Goal: Task Accomplishment & Management: Use online tool/utility

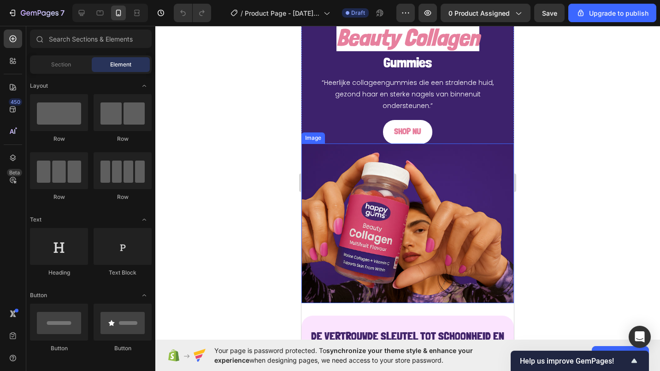
scroll to position [88, 0]
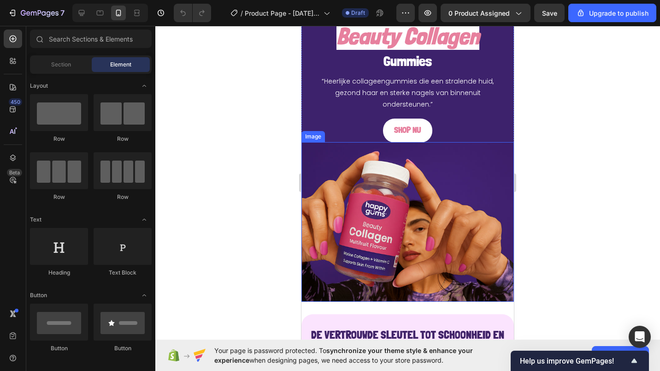
click at [250, 178] on div at bounding box center [407, 198] width 505 height 345
click at [289, 76] on div at bounding box center [407, 198] width 505 height 345
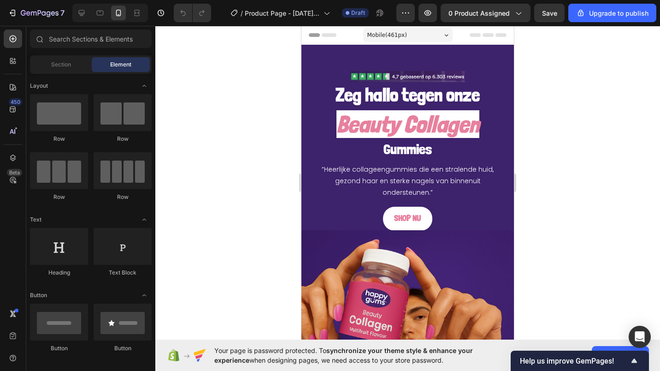
click at [375, 32] on span "Mobile ( 461 px)" at bounding box center [388, 34] width 40 height 9
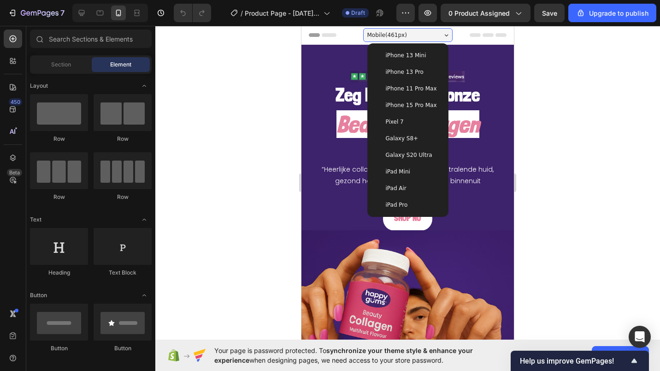
click at [389, 106] on span "iPhone 15 Pro Max" at bounding box center [411, 105] width 51 height 9
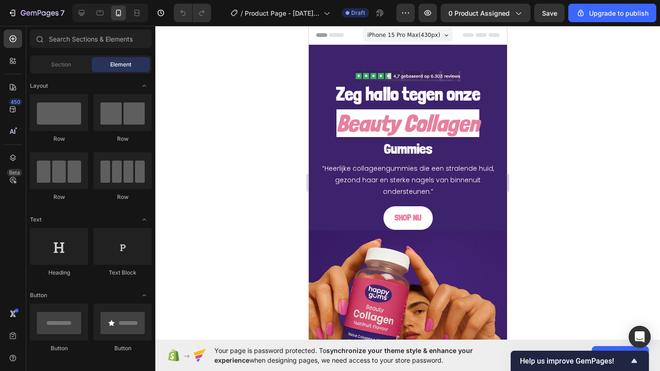
click at [77, 13] on icon at bounding box center [81, 12] width 9 height 9
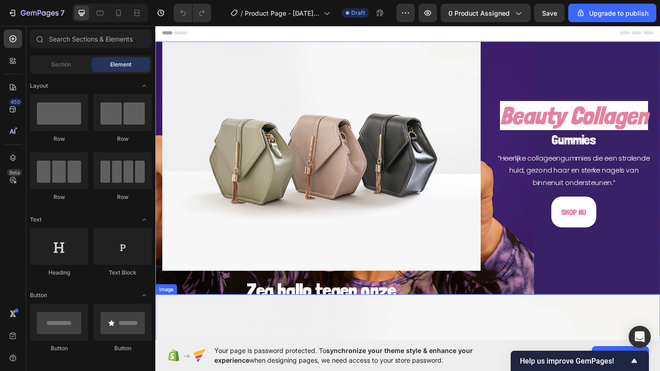
click at [419, 112] on img at bounding box center [337, 163] width 349 height 262
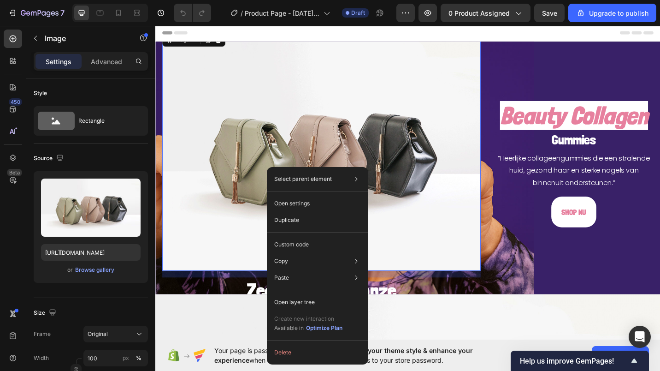
click at [228, 49] on div "Image" at bounding box center [197, 41] width 69 height 15
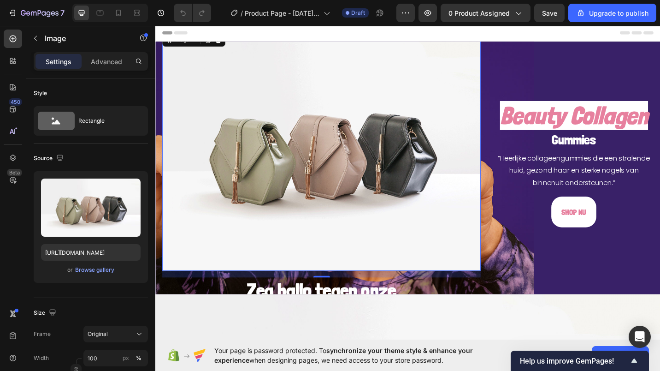
click at [226, 47] on div at bounding box center [224, 41] width 11 height 11
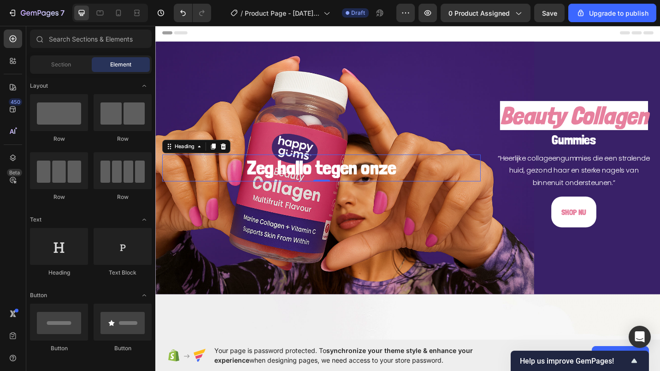
click at [345, 185] on h2 "Zeg hallo tegen onze" at bounding box center [337, 182] width 349 height 30
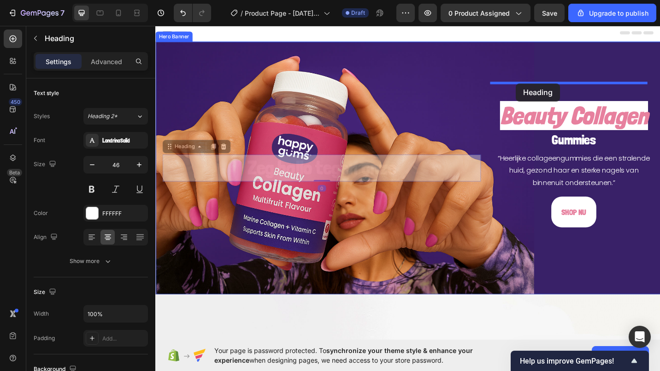
drag, startPoint x: 176, startPoint y: 159, endPoint x: 551, endPoint y: 89, distance: 381.5
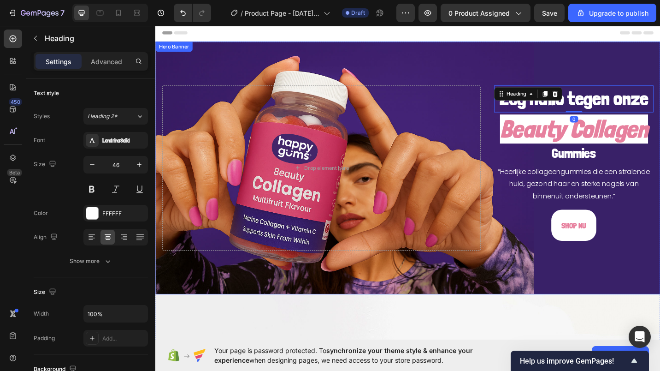
click at [509, 159] on div "Zeg hallo tegen onze Heading 0 Beauty Collagen Heading Gummies Heading “Heerlij…" at bounding box center [431, 181] width 553 height 184
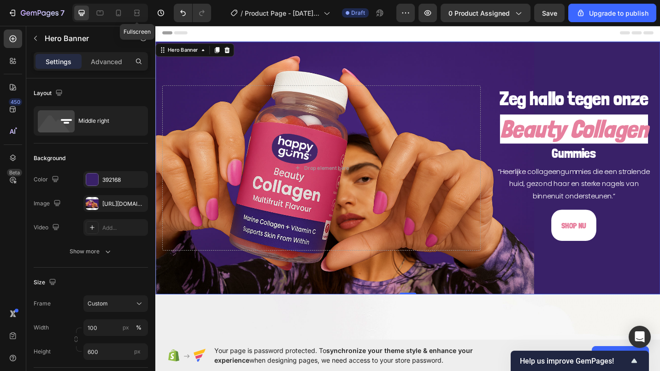
click at [139, 12] on icon at bounding box center [138, 13] width 3 height 2
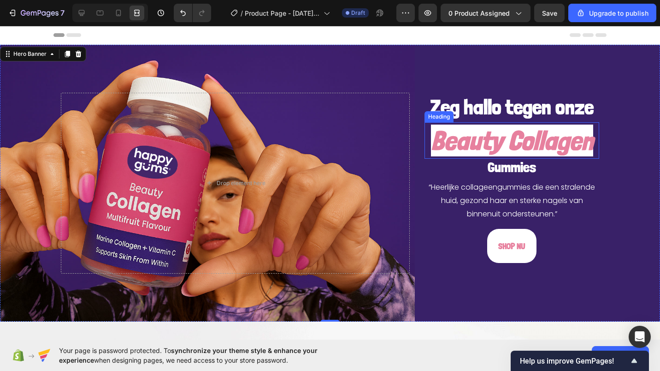
click at [496, 152] on h2 "Beauty Collagen" at bounding box center [512, 140] width 175 height 36
click at [509, 156] on icon "Beauty Collagen" at bounding box center [512, 141] width 162 height 32
click at [607, 130] on div "Background Image" at bounding box center [330, 183] width 660 height 277
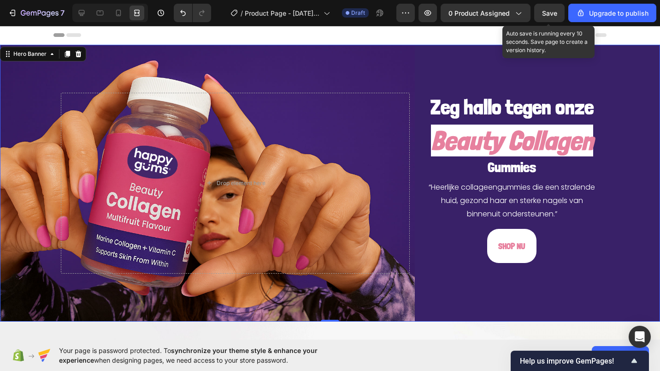
click at [545, 14] on span "Save" at bounding box center [549, 13] width 15 height 8
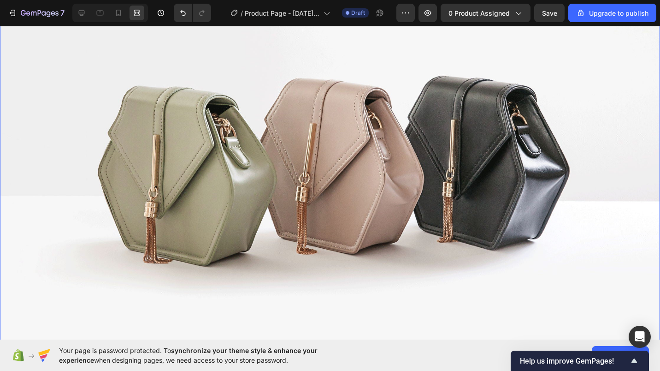
click at [297, 174] on img at bounding box center [330, 153] width 660 height 495
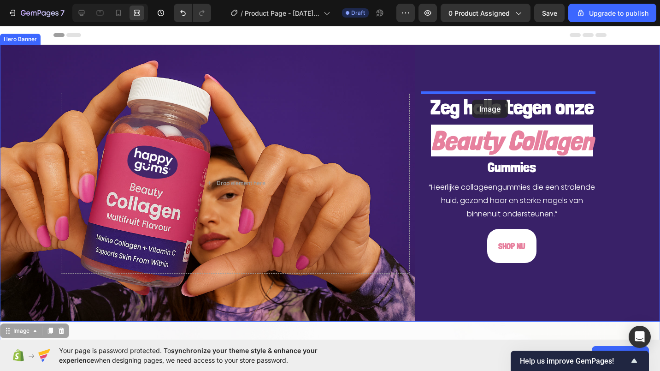
drag, startPoint x: 11, startPoint y: 149, endPoint x: 472, endPoint y: 100, distance: 464.4
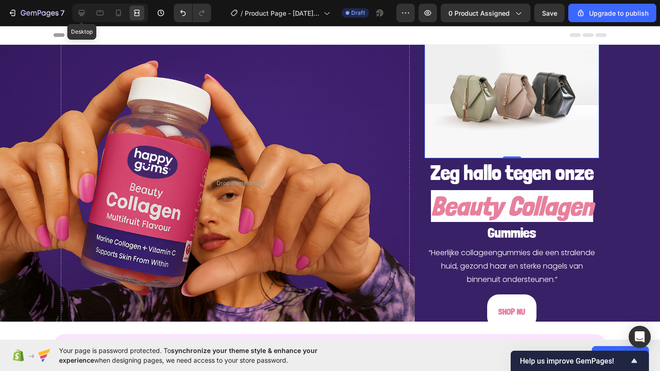
drag, startPoint x: 78, startPoint y: 16, endPoint x: 52, endPoint y: 98, distance: 85.9
click at [78, 16] on icon at bounding box center [81, 12] width 9 height 9
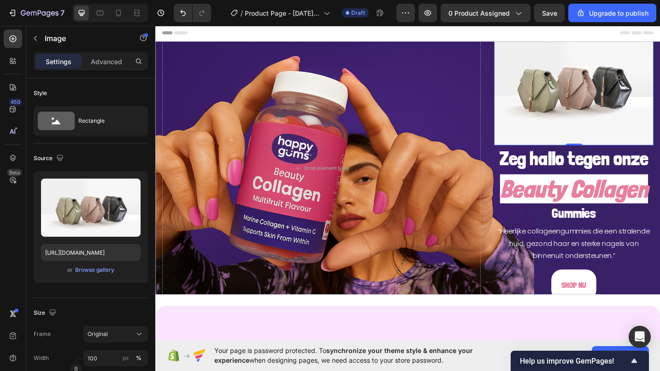
drag, startPoint x: 121, startPoint y: 273, endPoint x: 117, endPoint y: 271, distance: 4.7
click at [118, 271] on div "or Browse gallery" at bounding box center [91, 269] width 100 height 11
click at [112, 269] on div "Browse gallery" at bounding box center [94, 270] width 39 height 8
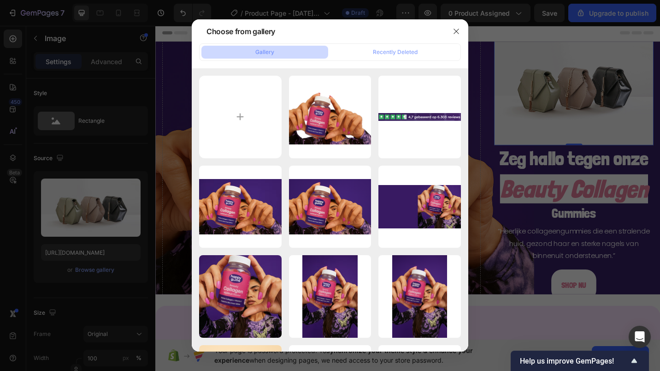
click at [0, 0] on div "Schermafbeelding 2025...06.png 22.79 kb" at bounding box center [0, 0] width 0 height 0
type input "[URL][DOMAIN_NAME]"
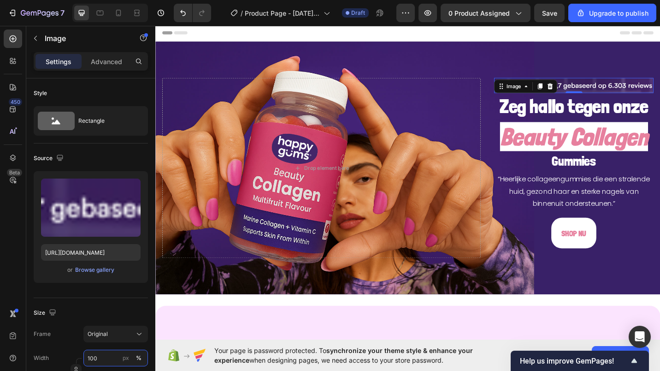
click at [104, 354] on input "100" at bounding box center [115, 358] width 65 height 17
click at [84, 313] on div "Size" at bounding box center [91, 312] width 114 height 15
click at [100, 334] on span "Original" at bounding box center [98, 334] width 20 height 8
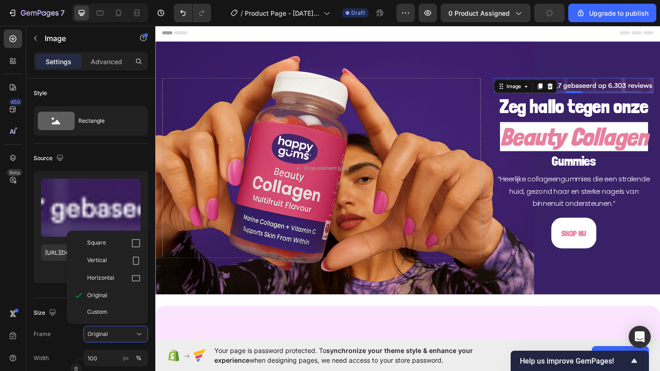
click at [95, 316] on div "Custom" at bounding box center [108, 311] width 74 height 17
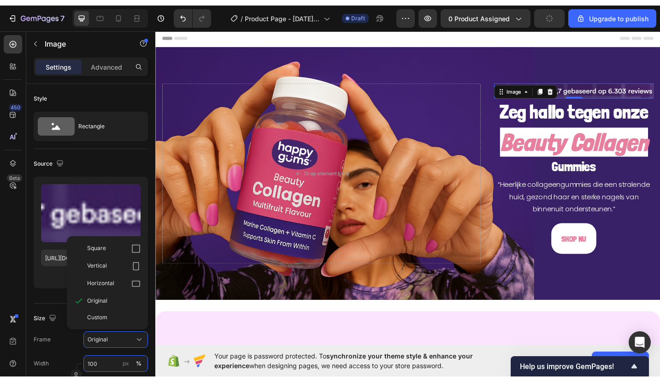
scroll to position [26, 0]
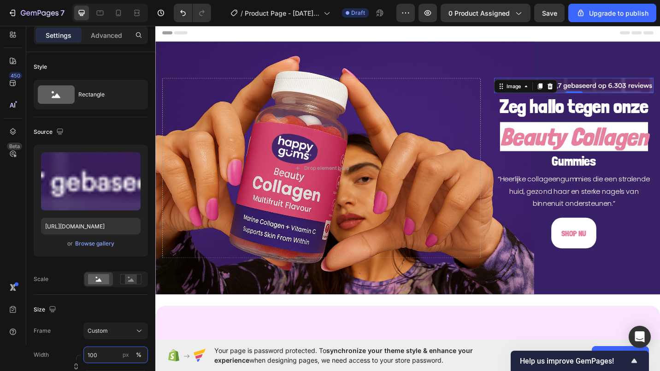
click at [109, 354] on input "100" at bounding box center [115, 354] width 65 height 17
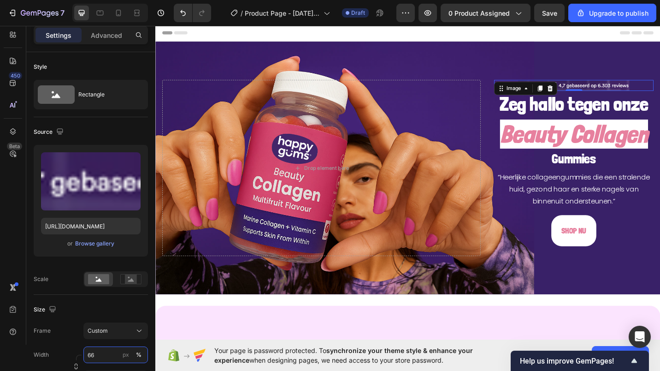
type input "65"
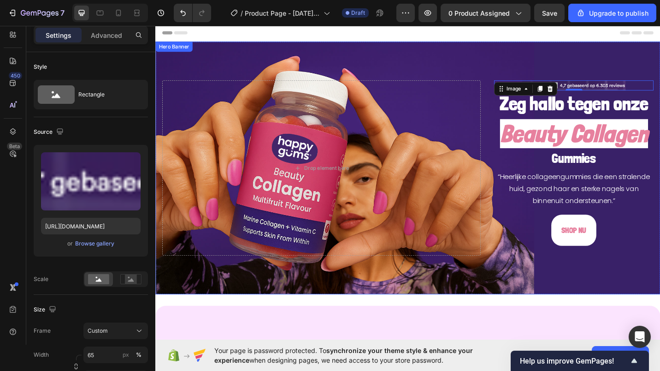
click at [449, 61] on div "Background Image" at bounding box center [431, 181] width 553 height 277
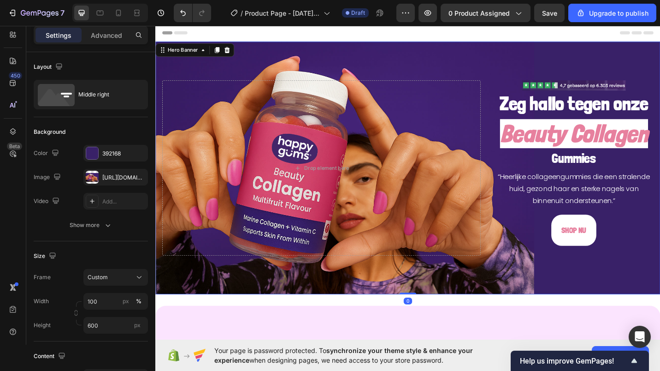
click at [548, 12] on span "Save" at bounding box center [549, 13] width 15 height 8
click at [184, 54] on div "Hero Banner" at bounding box center [185, 52] width 37 height 8
click at [93, 96] on div "Middle right" at bounding box center [106, 94] width 56 height 21
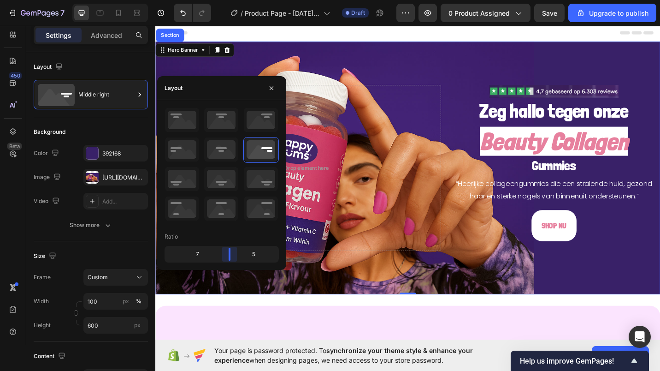
click at [233, 0] on body "7 / Product Page - [DATE] 15:39:38 Draft Preview 0 product assigned Save Upgrad…" at bounding box center [330, 0] width 660 height 0
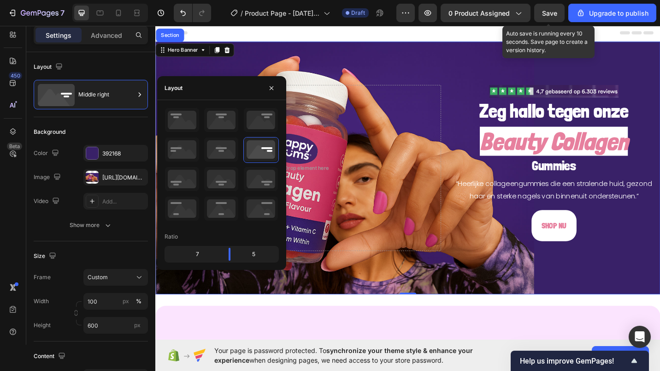
click at [556, 13] on span "Save" at bounding box center [549, 13] width 15 height 8
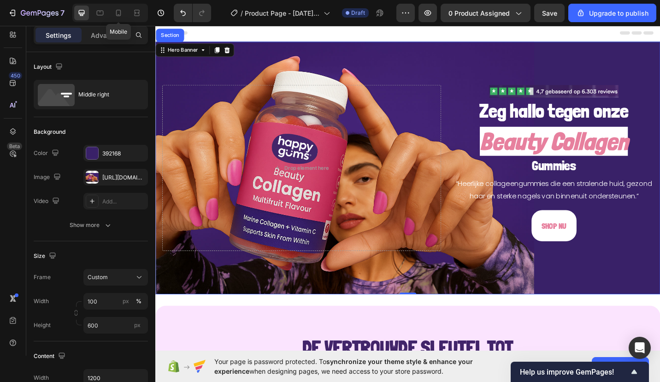
click at [121, 7] on div at bounding box center [118, 13] width 15 height 15
type input "100%"
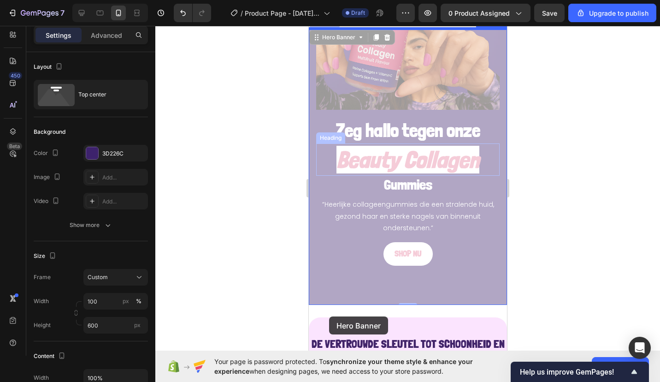
scroll to position [44, 0]
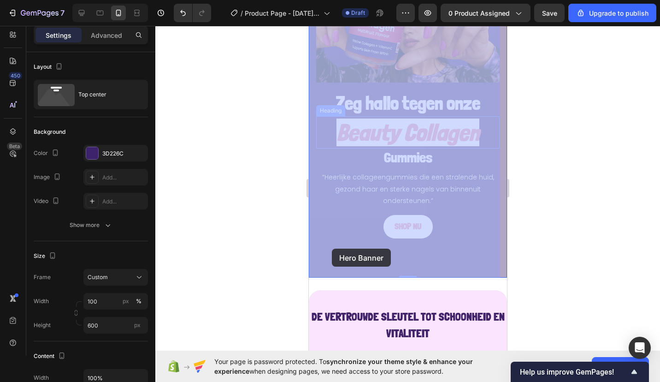
drag, startPoint x: 315, startPoint y: 52, endPoint x: 332, endPoint y: 250, distance: 198.6
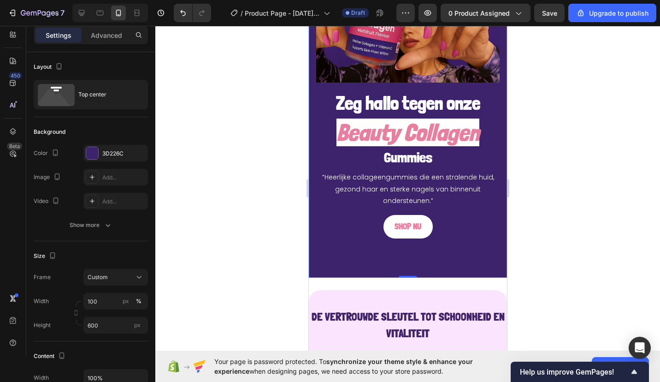
scroll to position [0, 0]
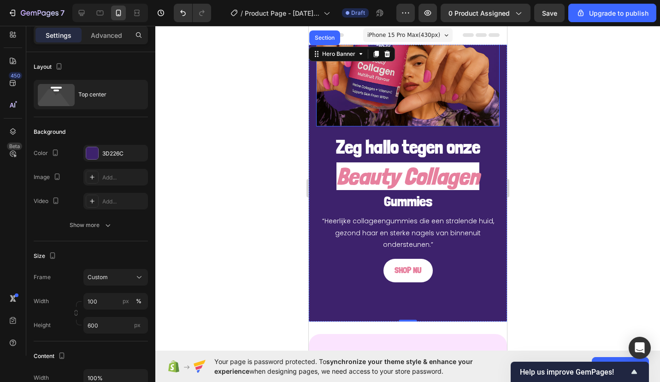
click at [347, 105] on img at bounding box center [408, 57] width 184 height 138
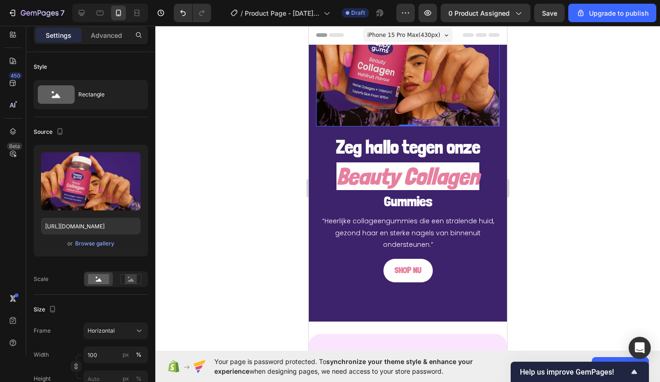
click at [359, 74] on img at bounding box center [408, 57] width 184 height 138
click at [279, 72] on div at bounding box center [407, 204] width 505 height 356
click at [336, 83] on img at bounding box center [408, 57] width 184 height 138
click at [130, 156] on button "button" at bounding box center [131, 161] width 15 height 15
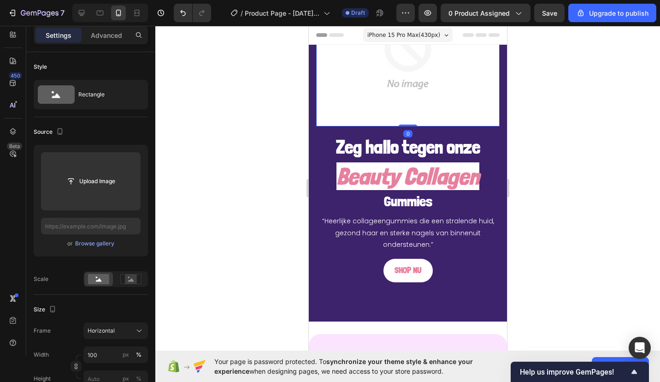
drag, startPoint x: 402, startPoint y: 119, endPoint x: 406, endPoint y: 82, distance: 37.1
click at [406, 82] on div "Image 0" at bounding box center [408, 57] width 184 height 138
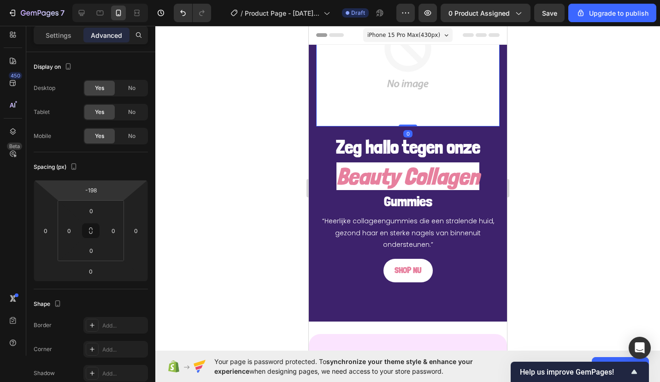
click at [86, 189] on input "-198" at bounding box center [91, 190] width 18 height 14
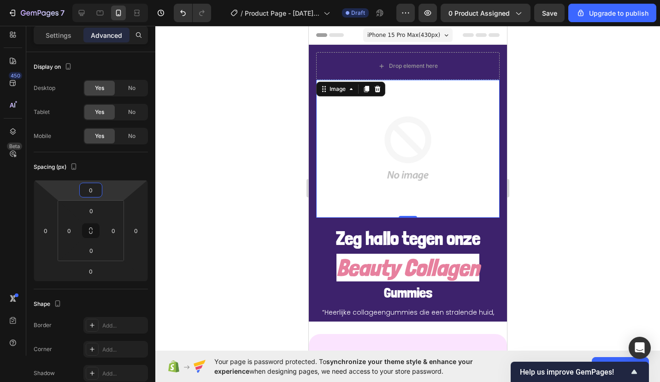
click at [379, 90] on icon at bounding box center [378, 89] width 6 height 6
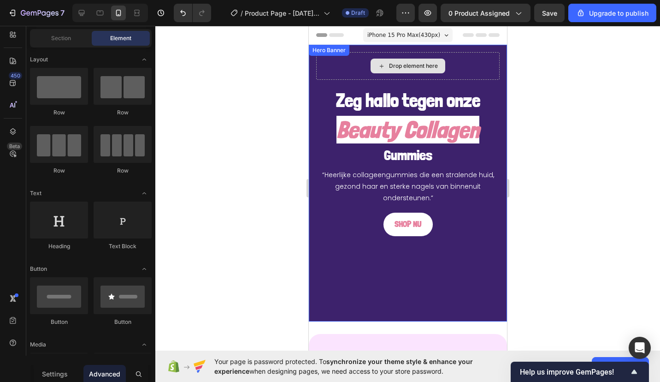
click at [347, 77] on div "Drop element here" at bounding box center [408, 66] width 184 height 28
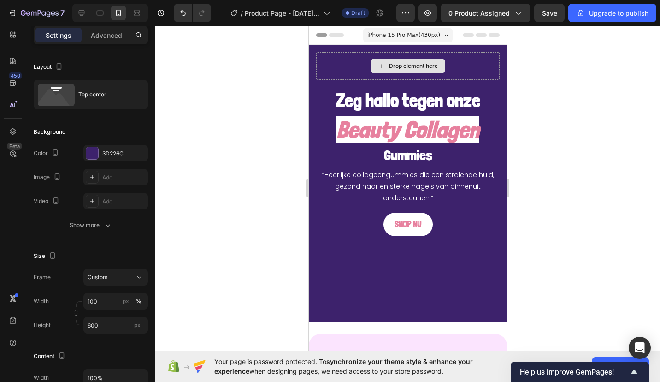
click at [378, 71] on div "Drop element here" at bounding box center [407, 66] width 75 height 15
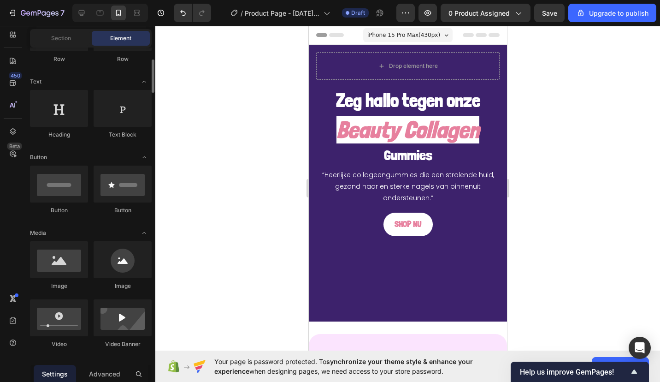
scroll to position [112, 0]
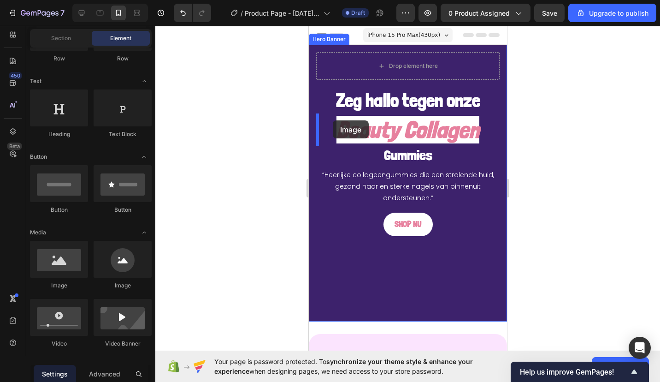
drag, startPoint x: 363, startPoint y: 294, endPoint x: 344, endPoint y: 104, distance: 191.4
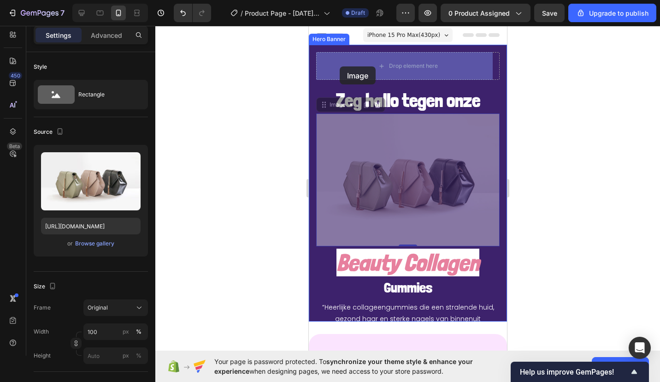
drag, startPoint x: 351, startPoint y: 146, endPoint x: 339, endPoint y: 66, distance: 80.1
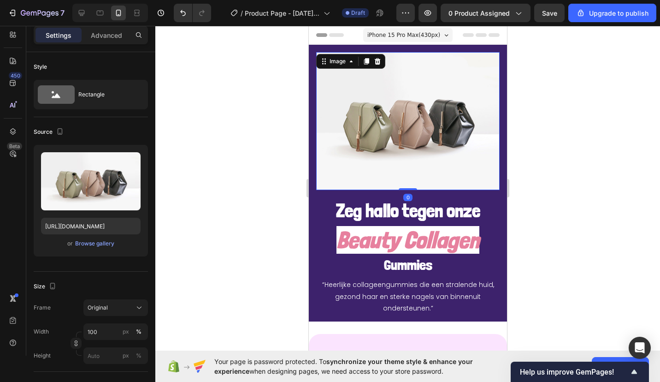
click at [84, 243] on div "Browse gallery" at bounding box center [94, 243] width 39 height 8
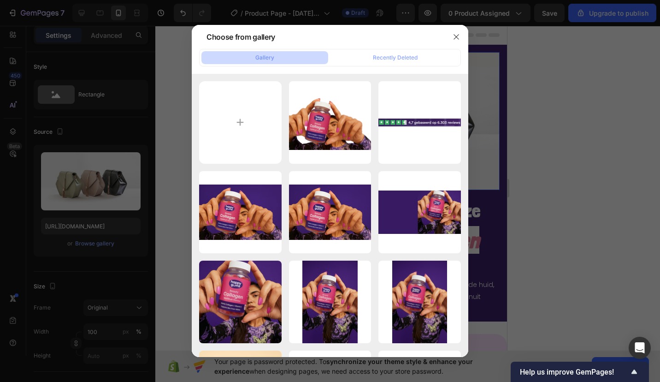
click at [0, 0] on div "Schermafbeelding 2025...06.png 22.79 kb" at bounding box center [0, 0] width 0 height 0
type input "[URL][DOMAIN_NAME]"
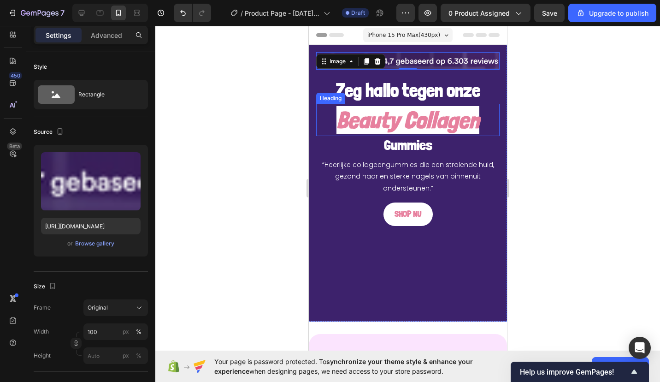
click at [103, 308] on span "Original" at bounding box center [98, 307] width 20 height 8
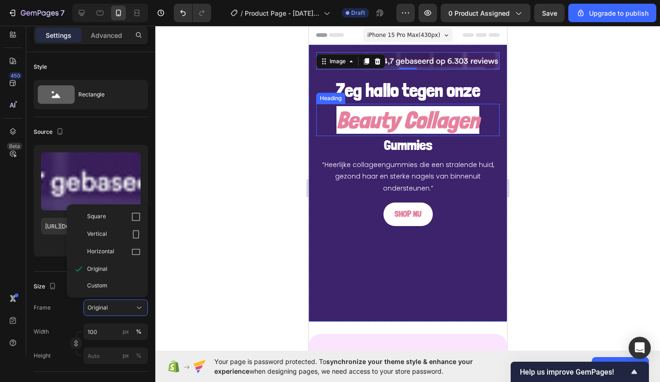
click at [97, 285] on span "Custom" at bounding box center [97, 285] width 20 height 8
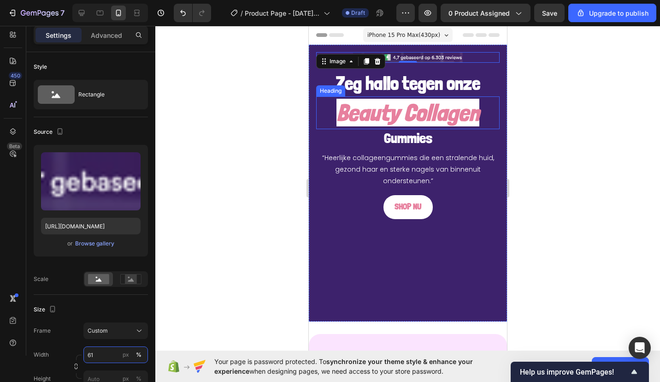
type input "62"
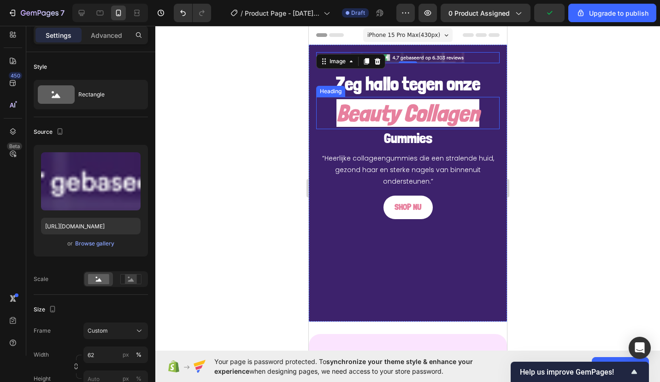
click at [249, 126] on div at bounding box center [407, 204] width 505 height 356
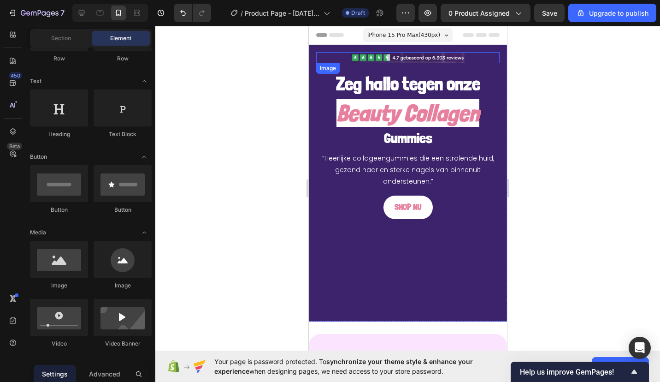
click at [389, 61] on img at bounding box center [408, 57] width 114 height 11
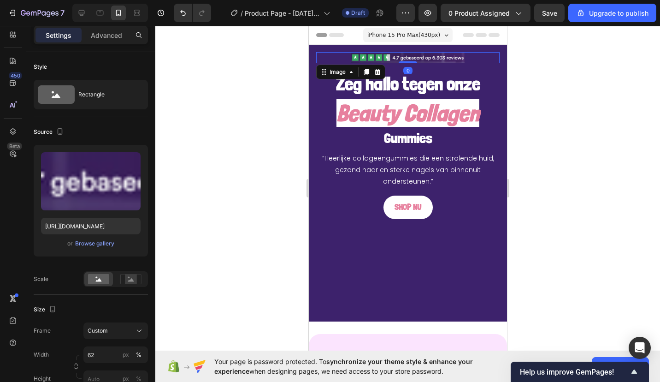
click at [93, 92] on div "Rectangle" at bounding box center [106, 94] width 56 height 21
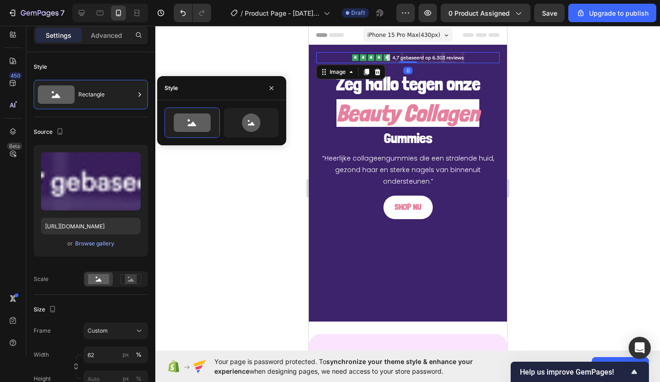
click at [112, 36] on p "Advanced" at bounding box center [106, 35] width 31 height 10
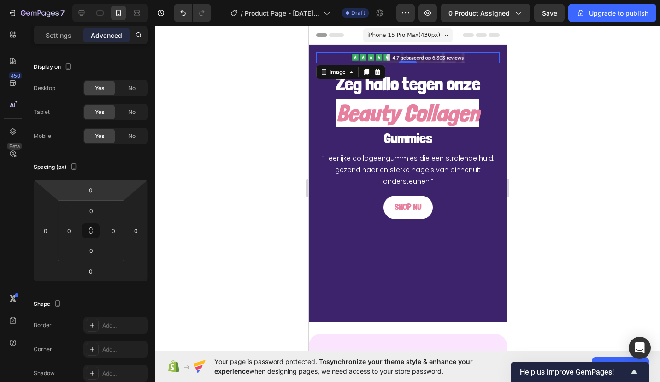
click at [88, 190] on input "0" at bounding box center [91, 190] width 18 height 14
type input "0"
click at [90, 212] on input "0" at bounding box center [91, 211] width 18 height 14
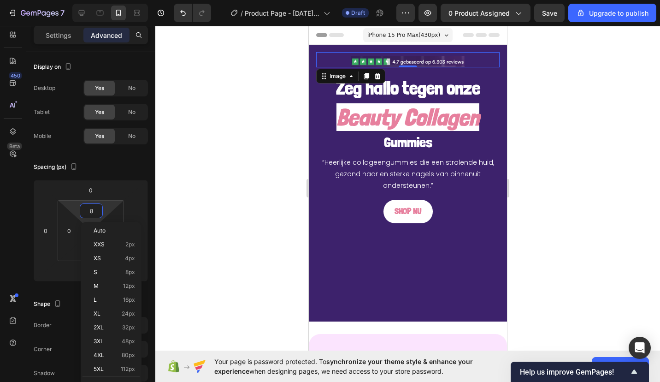
type input "7"
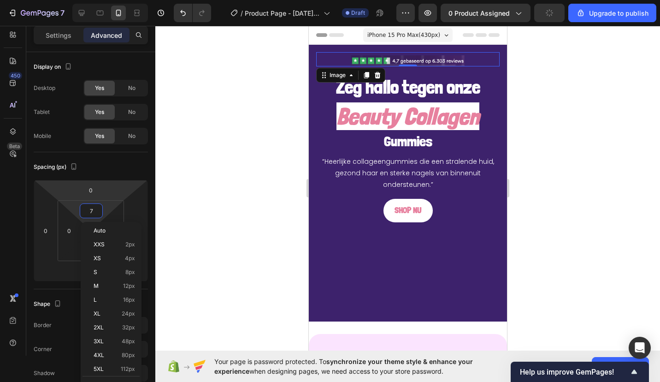
click at [90, 190] on input "0" at bounding box center [91, 190] width 18 height 14
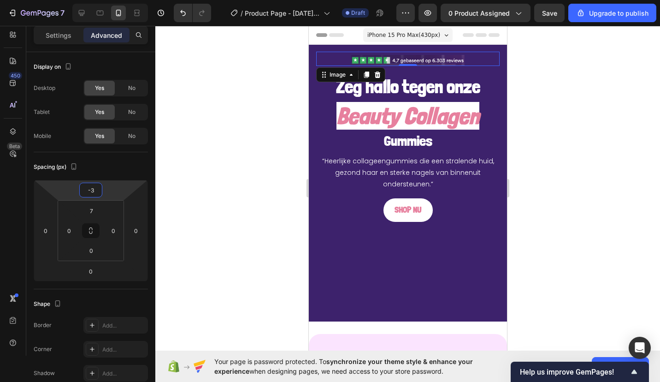
type input "-4"
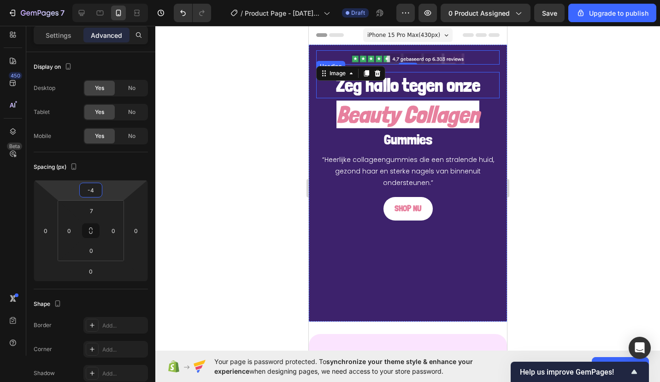
click at [381, 82] on h2 "Zeg hallo tegen onze" at bounding box center [408, 85] width 184 height 26
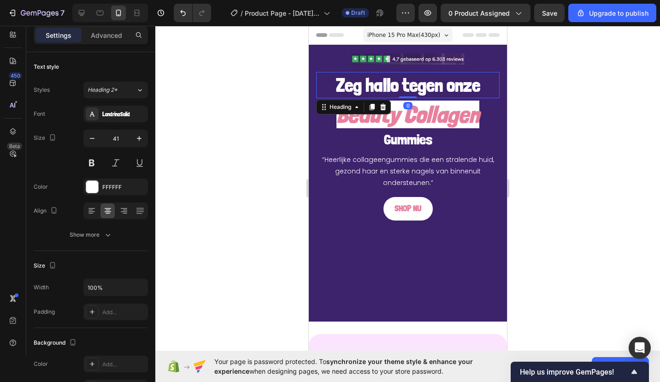
click at [102, 37] on p "Advanced" at bounding box center [106, 35] width 31 height 10
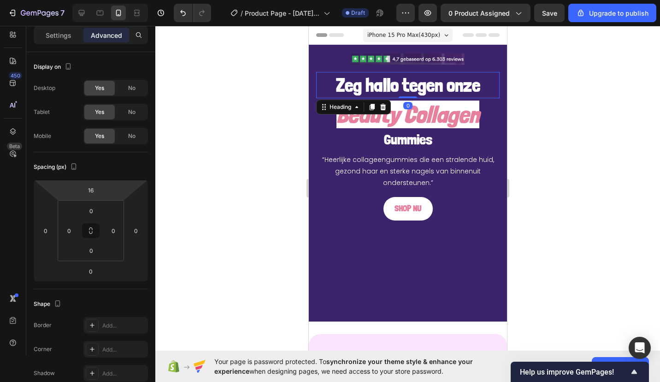
click at [85, 193] on input "16" at bounding box center [91, 190] width 18 height 14
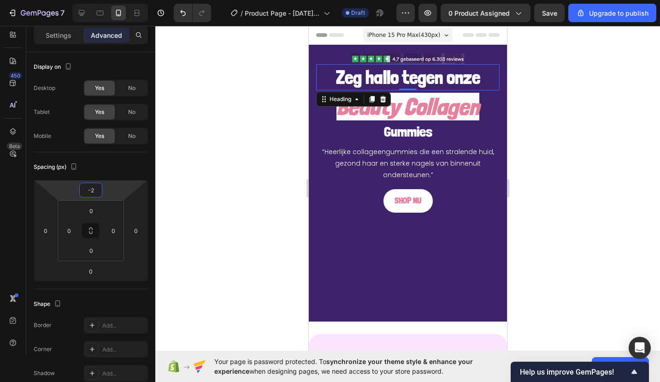
type input "-3"
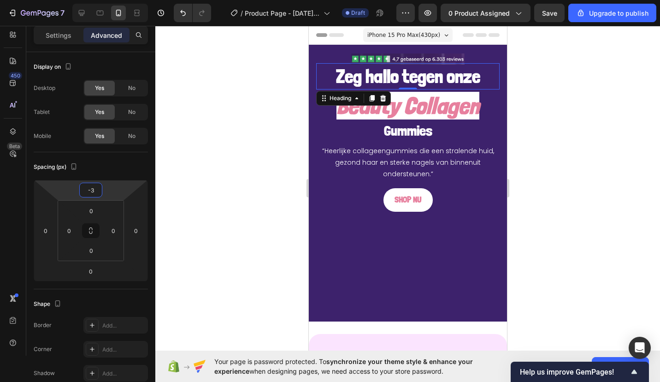
click at [209, 160] on div at bounding box center [407, 204] width 505 height 356
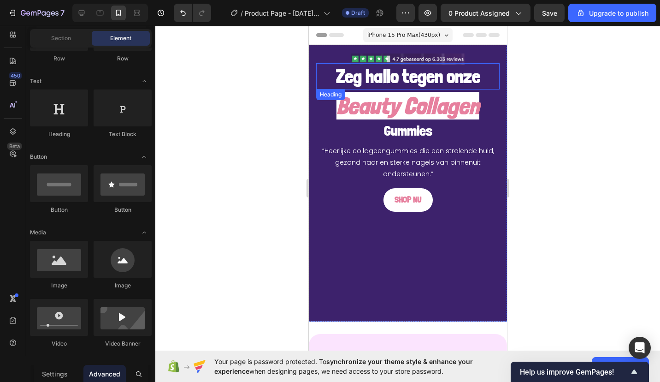
click at [354, 72] on h2 "Zeg hallo tegen onze" at bounding box center [408, 76] width 184 height 26
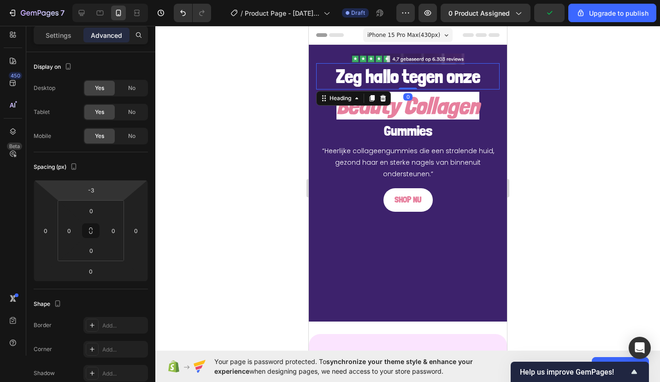
click at [95, 184] on input "-3" at bounding box center [91, 190] width 18 height 14
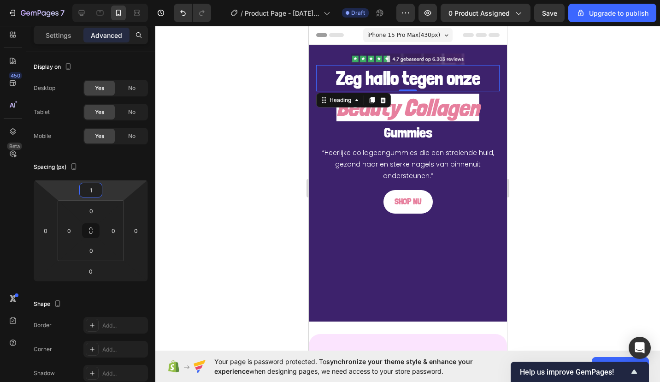
type input "2"
click at [274, 131] on div at bounding box center [407, 204] width 505 height 356
